Goal: Task Accomplishment & Management: Use online tool/utility

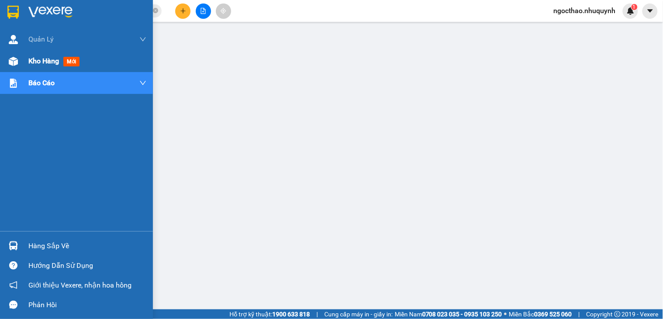
click at [45, 60] on span "Kho hàng" at bounding box center [43, 61] width 31 height 8
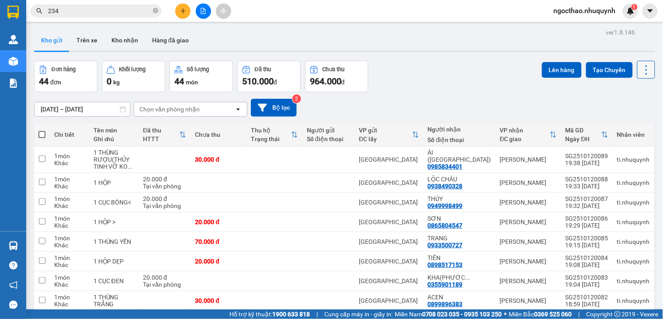
click at [640, 64] on icon at bounding box center [646, 70] width 12 height 12
click at [626, 121] on span "Làm mới" at bounding box center [625, 125] width 24 height 9
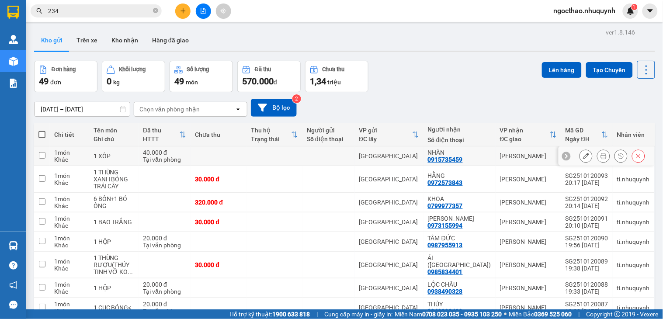
click at [600, 153] on div at bounding box center [603, 155] width 13 height 13
click at [597, 181] on button at bounding box center [603, 179] width 12 height 15
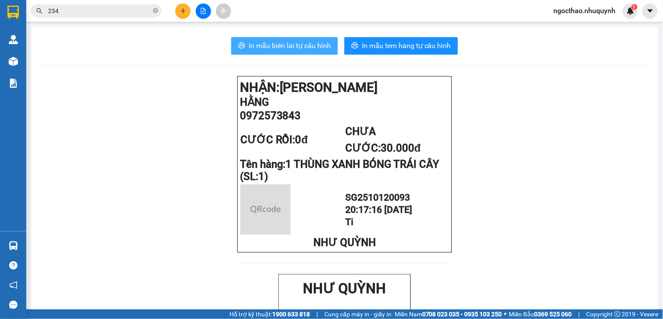
click at [287, 54] on button "In mẫu biên lai tự cấu hình" at bounding box center [284, 45] width 107 height 17
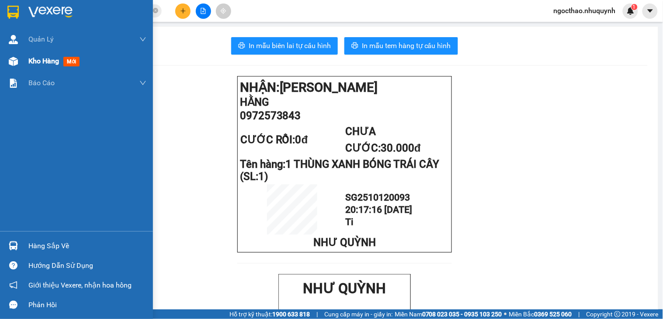
drag, startPoint x: 34, startPoint y: 57, endPoint x: 42, endPoint y: 57, distance: 7.4
click at [42, 57] on span "Kho hàng" at bounding box center [43, 61] width 31 height 8
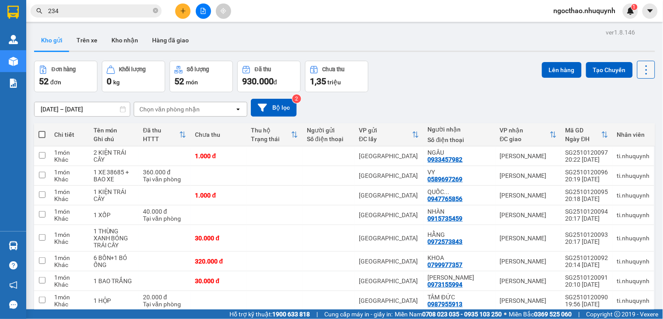
click at [643, 69] on icon at bounding box center [646, 70] width 12 height 12
drag, startPoint x: 628, startPoint y: 118, endPoint x: 628, endPoint y: 128, distance: 10.0
click at [628, 128] on li "Làm mới" at bounding box center [622, 125] width 66 height 16
click at [641, 65] on icon at bounding box center [646, 70] width 12 height 12
click at [626, 123] on span "Làm mới" at bounding box center [625, 125] width 24 height 9
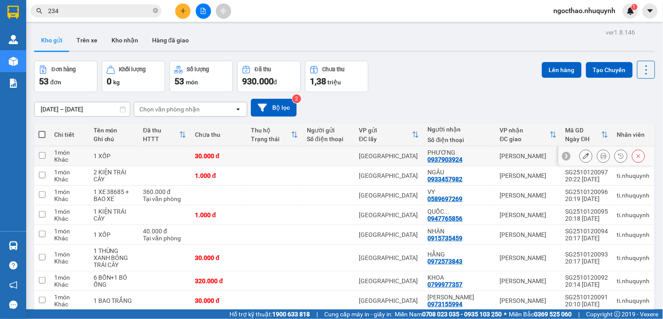
click at [600, 158] on icon at bounding box center [603, 156] width 6 height 6
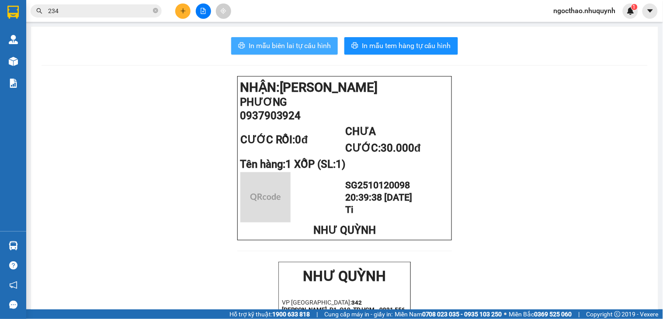
click at [320, 46] on span "In mẫu biên lai tự cấu hình" at bounding box center [290, 45] width 82 height 11
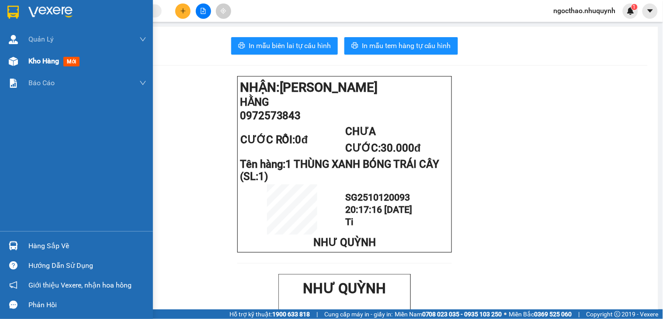
drag, startPoint x: 32, startPoint y: 71, endPoint x: 37, endPoint y: 66, distance: 7.1
click at [34, 67] on div "Kho hàng mới" at bounding box center [87, 61] width 118 height 22
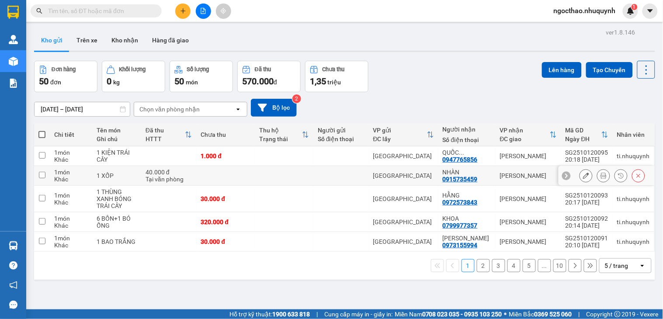
click at [600, 175] on icon at bounding box center [603, 176] width 6 height 6
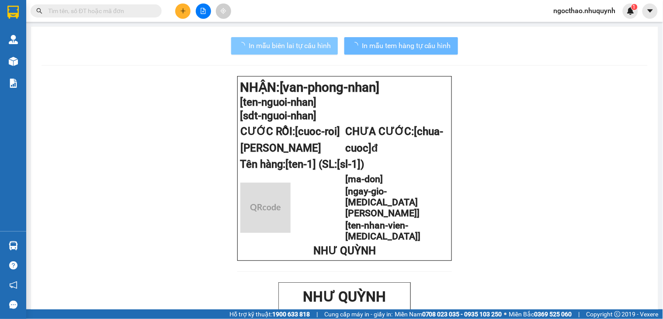
click at [268, 42] on span "In mẫu biên lai tự cấu hình" at bounding box center [290, 45] width 82 height 11
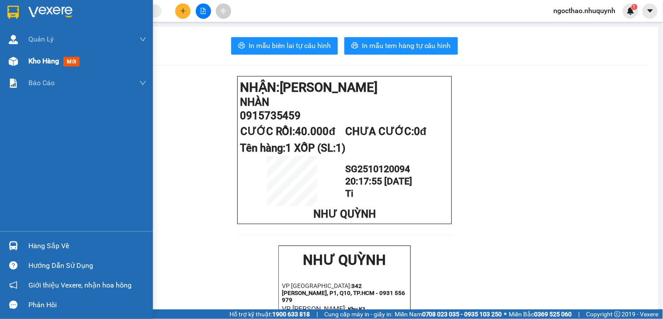
click at [24, 67] on div "Kho hàng mới" at bounding box center [76, 61] width 153 height 22
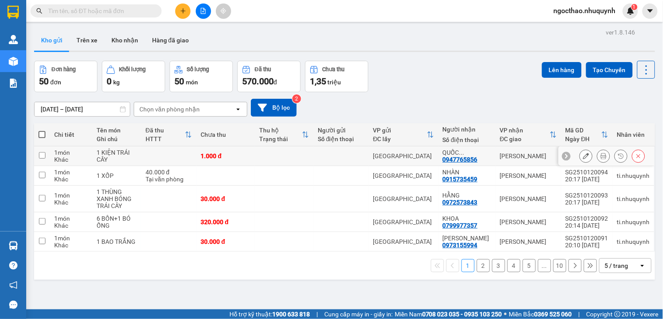
click at [592, 156] on div at bounding box center [612, 155] width 66 height 13
click at [600, 156] on icon at bounding box center [603, 156] width 6 height 6
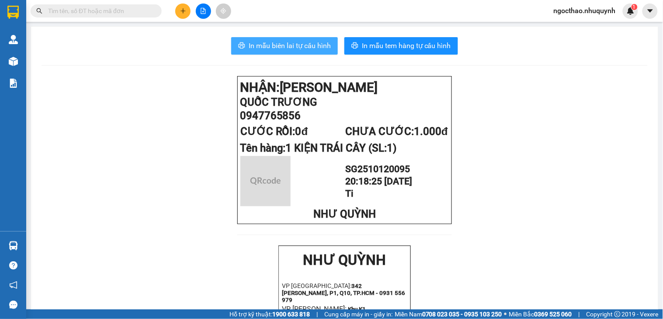
click at [305, 47] on span "In mẫu biên lai tự cấu hình" at bounding box center [290, 45] width 82 height 11
